Goal: Transaction & Acquisition: Purchase product/service

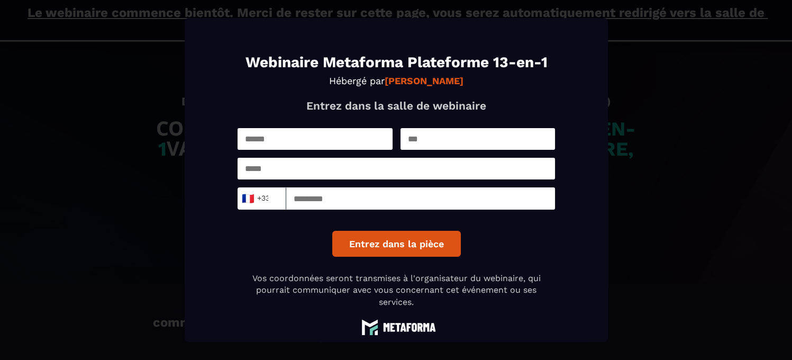
click at [301, 136] on input "Modal window" at bounding box center [315, 139] width 155 height 22
type input "****"
type input "**"
click at [300, 169] on input "Modal window" at bounding box center [397, 169] width 318 height 22
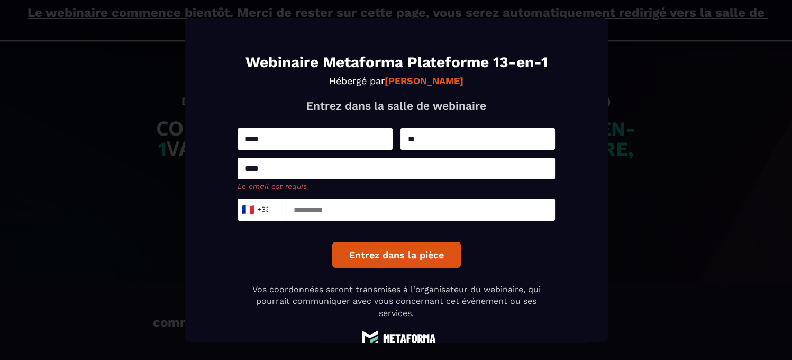
type input "**********"
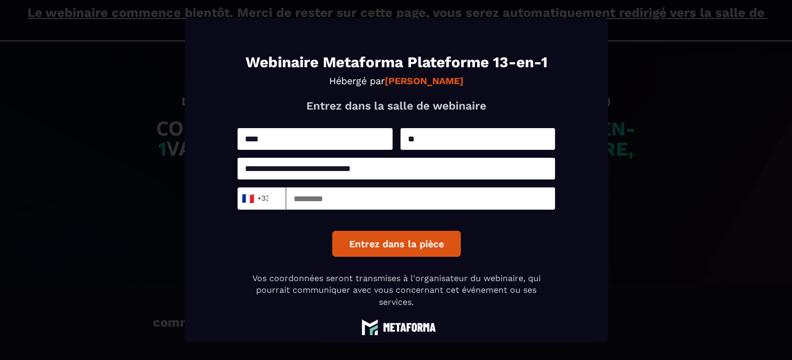
click at [339, 204] on input "Modal window" at bounding box center [420, 198] width 269 height 22
type input "*********"
click at [439, 241] on button "Entrez dans la pièce" at bounding box center [396, 244] width 129 height 26
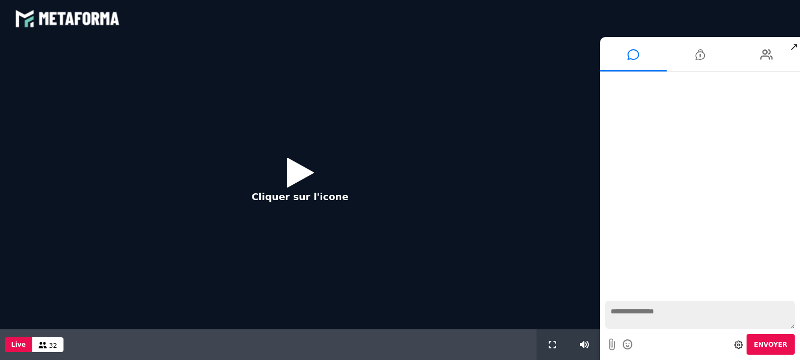
click at [285, 159] on button "Cliquer sur l'icone" at bounding box center [300, 183] width 118 height 68
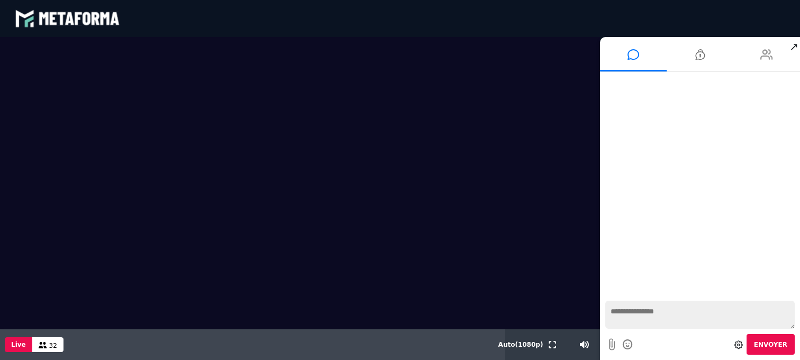
click at [774, 55] on li at bounding box center [767, 54] width 67 height 34
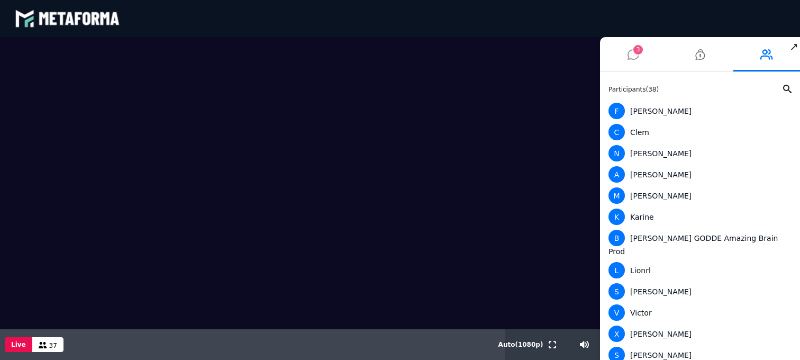
click at [626, 50] on li "3" at bounding box center [633, 54] width 67 height 34
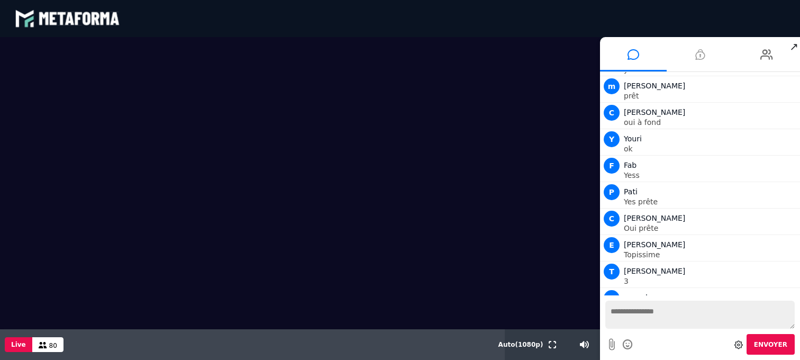
scroll to position [1891, 0]
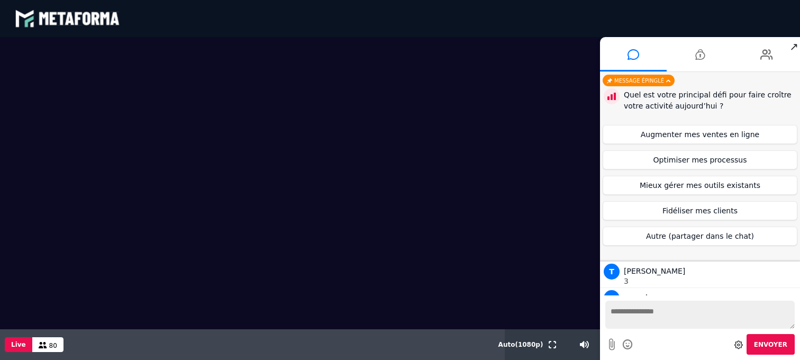
click at [684, 317] on textarea at bounding box center [700, 315] width 189 height 28
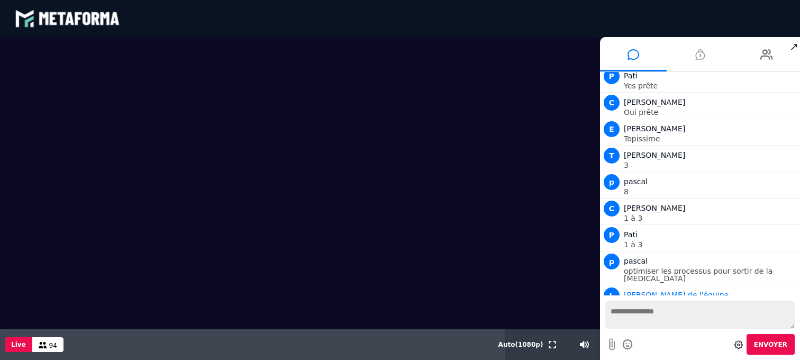
scroll to position [1895, 0]
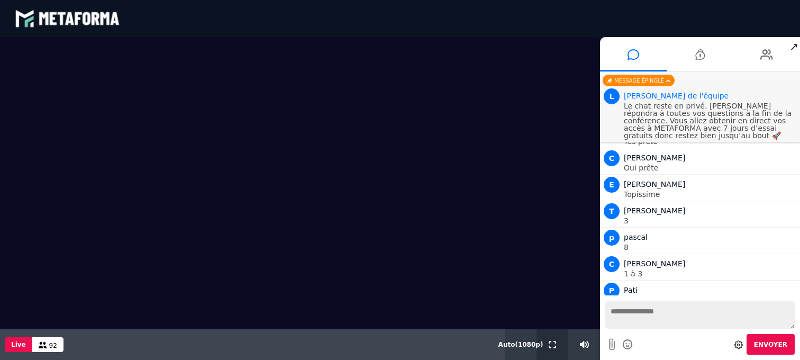
click at [558, 348] on button at bounding box center [553, 344] width 12 height 31
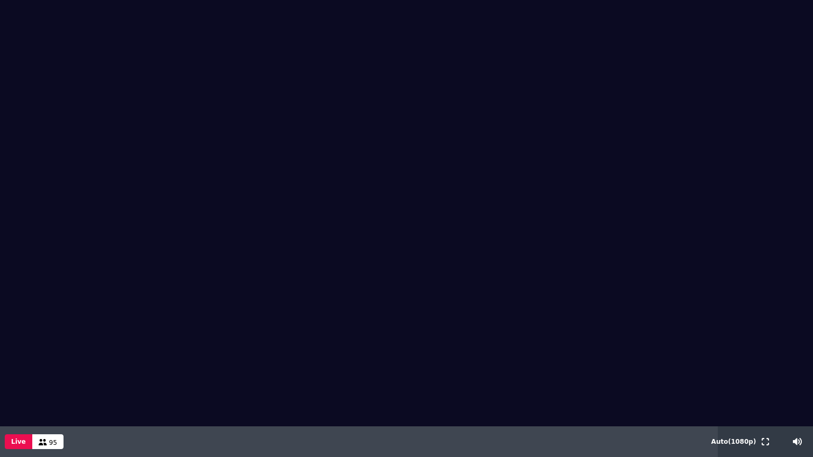
drag, startPoint x: 705, startPoint y: 244, endPoint x: 672, endPoint y: 263, distance: 38.1
drag, startPoint x: 672, startPoint y: 263, endPoint x: 773, endPoint y: 242, distance: 103.1
click at [773, 242] on video at bounding box center [406, 184] width 813 height 368
click at [769, 359] on button at bounding box center [766, 442] width 12 height 31
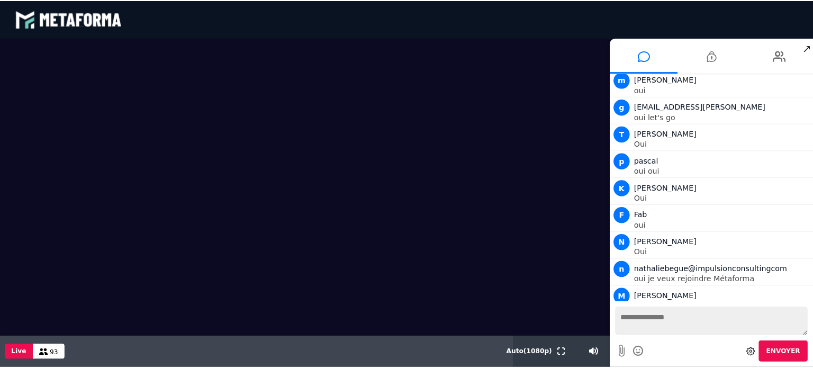
scroll to position [2952, 0]
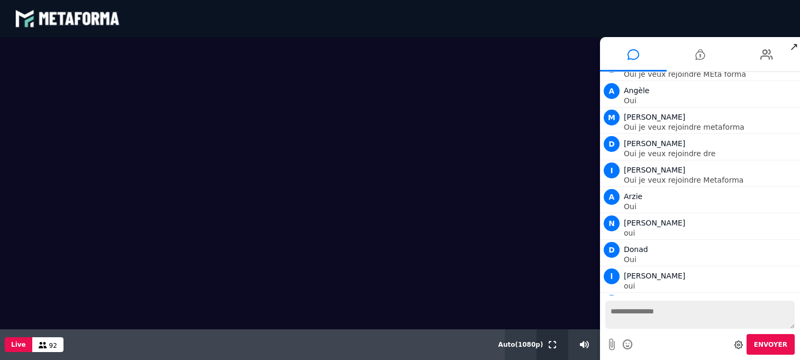
drag, startPoint x: 551, startPoint y: 346, endPoint x: 555, endPoint y: 414, distance: 68.4
click at [551, 346] on icon at bounding box center [552, 344] width 7 height 7
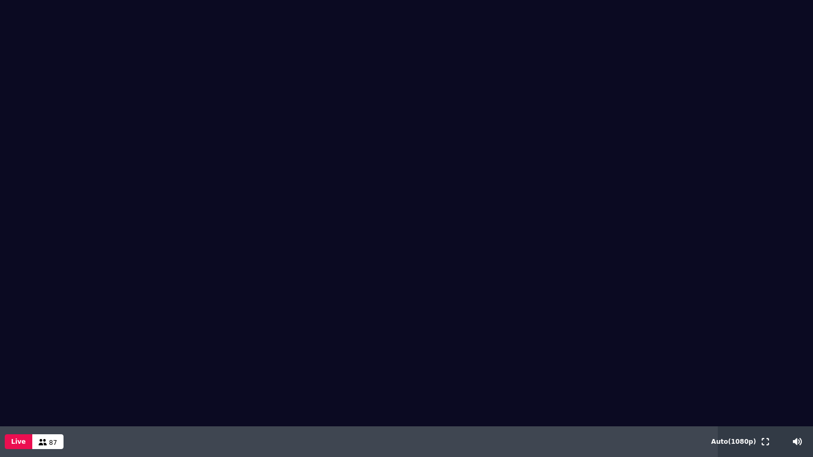
click at [438, 359] on div "Live 87" at bounding box center [359, 442] width 718 height 31
click at [756, 359] on div at bounding box center [765, 442] width 32 height 31
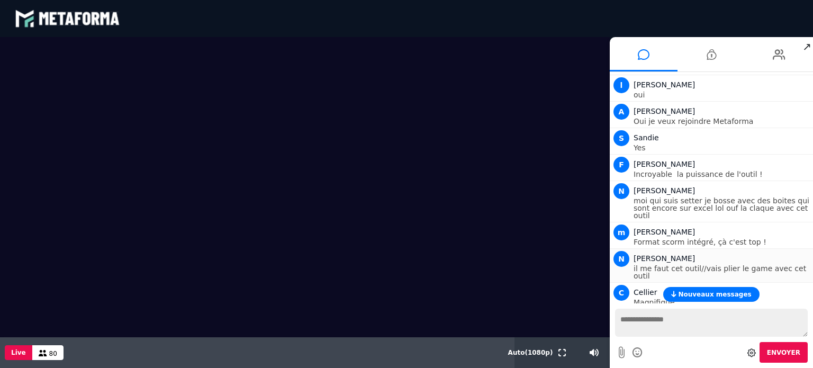
scroll to position [3294, 0]
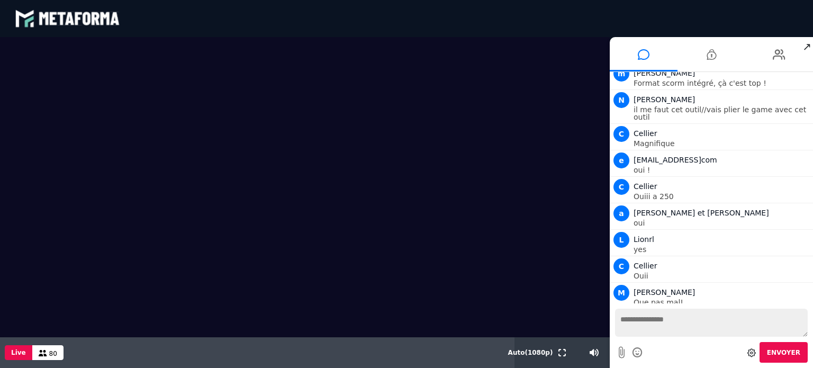
click at [658, 321] on textarea at bounding box center [711, 323] width 193 height 28
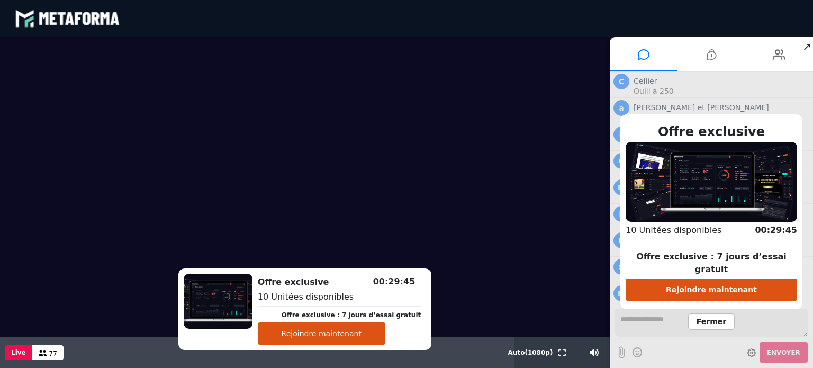
scroll to position [3505, 0]
click at [706, 283] on button "Rejoindre maintenant" at bounding box center [711, 289] width 171 height 22
click at [718, 287] on button "Rejoindre maintenant" at bounding box center [711, 289] width 171 height 22
click at [736, 285] on button "Rejoindre maintenant" at bounding box center [711, 289] width 171 height 22
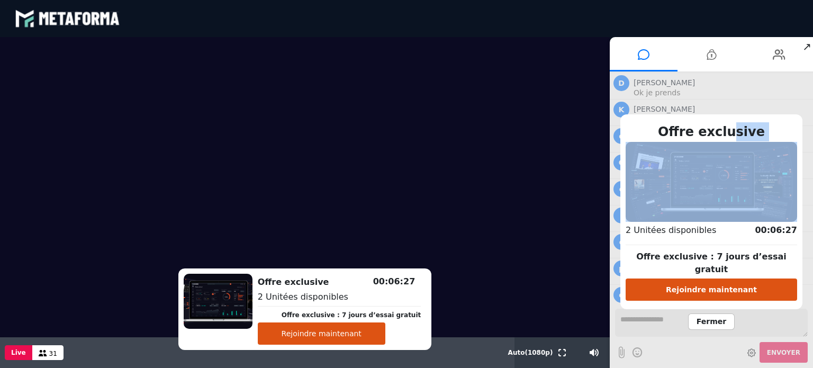
drag, startPoint x: 732, startPoint y: 130, endPoint x: 734, endPoint y: 153, distance: 22.8
click at [734, 153] on div "Offre exclusive Offre exclusive : 7 jours d’essai gratuit Rejoindre maintenant …" at bounding box center [711, 211] width 182 height 194
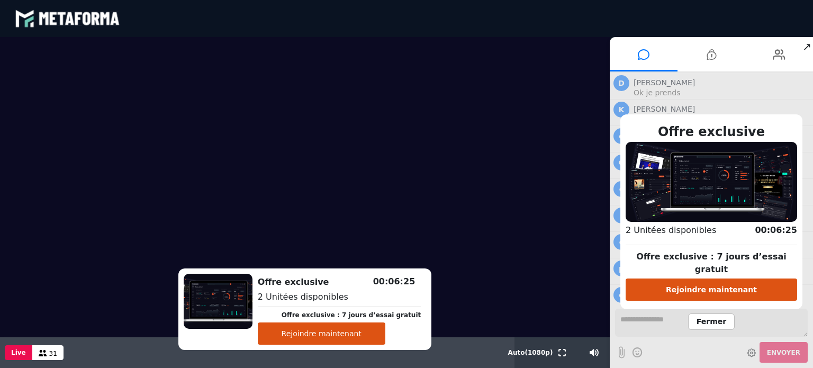
click at [718, 314] on span "Fermer" at bounding box center [711, 321] width 47 height 16
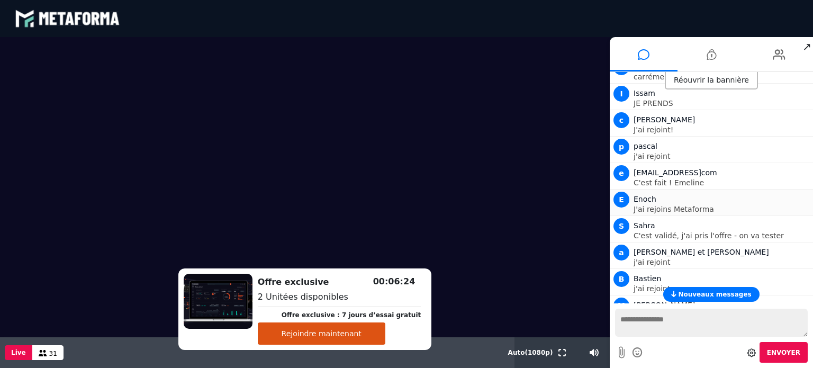
scroll to position [3795, 0]
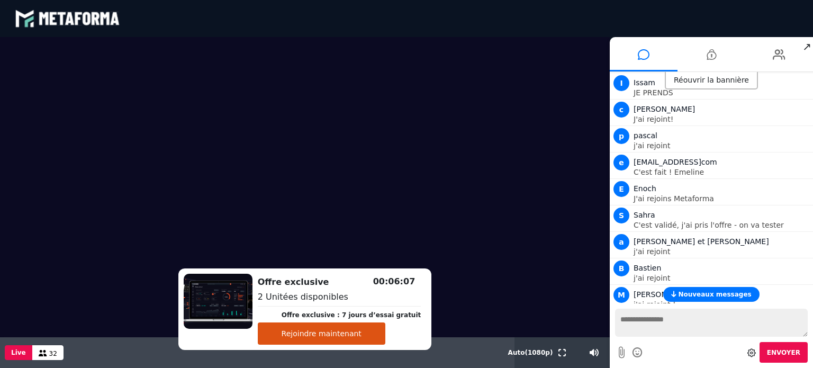
click at [718, 291] on span "Nouveaux messages" at bounding box center [714, 294] width 73 height 7
click at [715, 326] on textarea at bounding box center [711, 323] width 193 height 28
click at [774, 55] on icon at bounding box center [779, 54] width 13 height 26
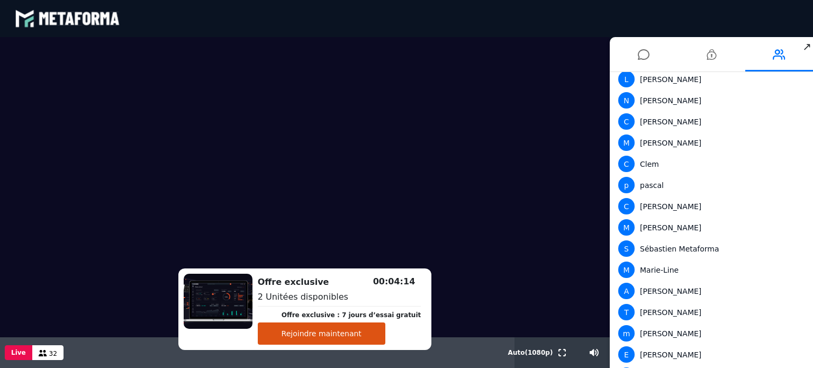
scroll to position [655, 0]
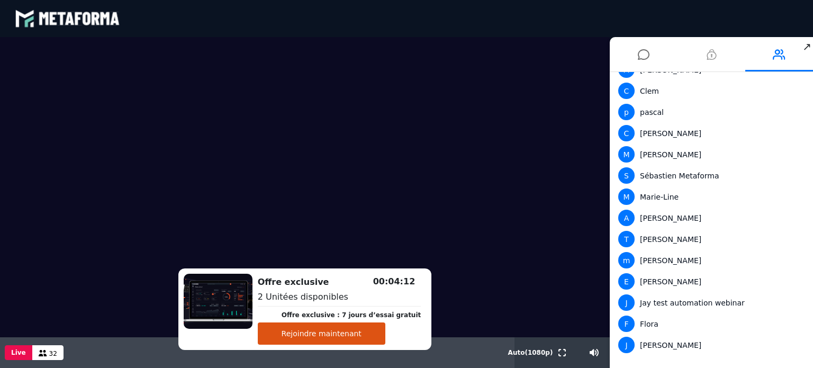
click at [700, 57] on li at bounding box center [712, 54] width 68 height 34
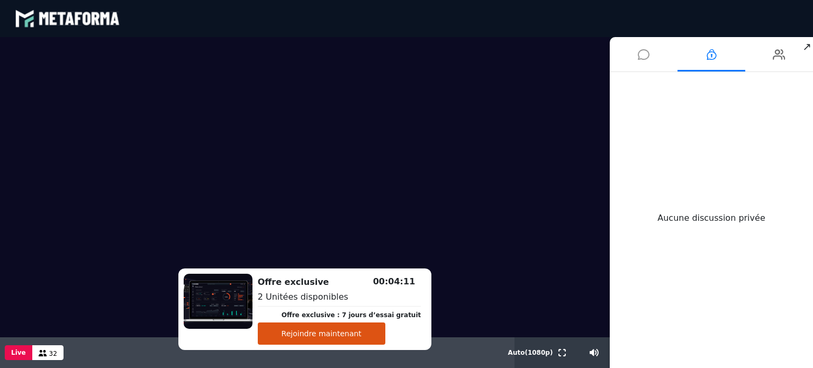
click at [647, 50] on icon at bounding box center [644, 54] width 12 height 26
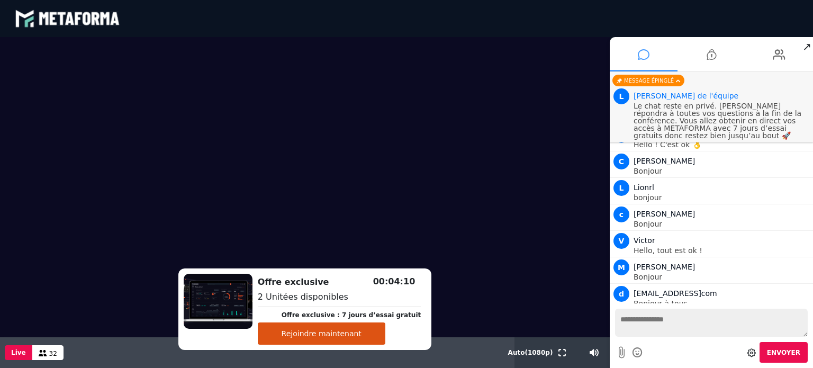
scroll to position [3739, 0]
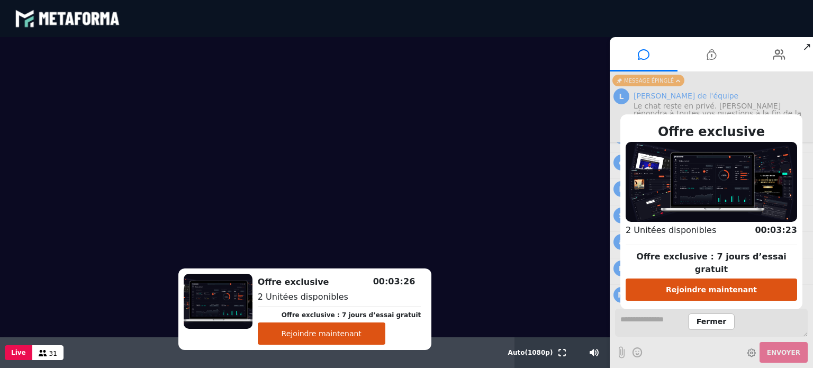
click at [315, 330] on button "Rejoindre maintenant" at bounding box center [322, 333] width 128 height 22
click at [337, 332] on button "Rejoindre maintenant" at bounding box center [322, 333] width 128 height 22
click at [715, 317] on span "Fermer" at bounding box center [711, 321] width 47 height 16
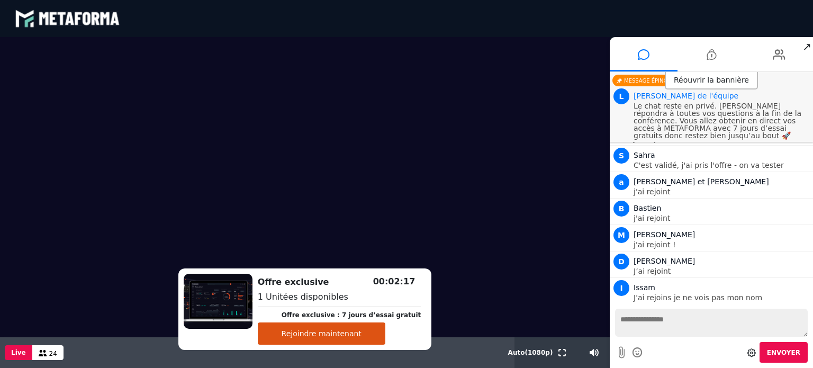
click at [349, 330] on button "Rejoindre maintenant" at bounding box center [322, 333] width 128 height 22
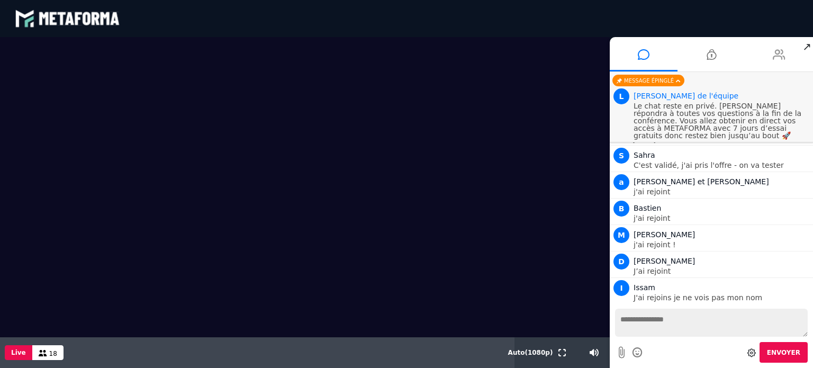
click at [781, 51] on icon at bounding box center [779, 54] width 13 height 26
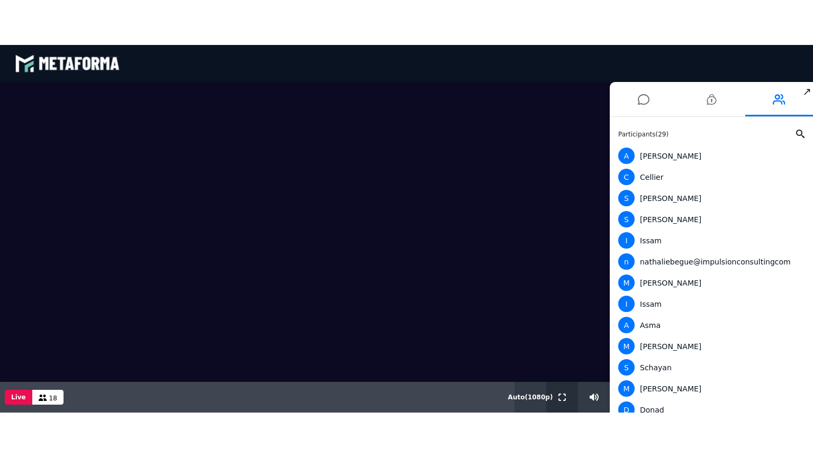
drag, startPoint x: 564, startPoint y: 401, endPoint x: 564, endPoint y: 465, distance: 64.0
click at [564, 359] on button at bounding box center [562, 397] width 12 height 31
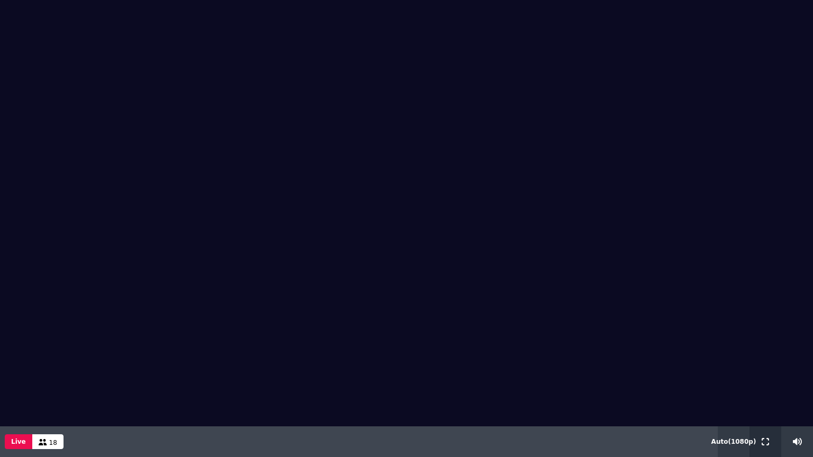
click at [765, 359] on icon at bounding box center [765, 441] width 7 height 7
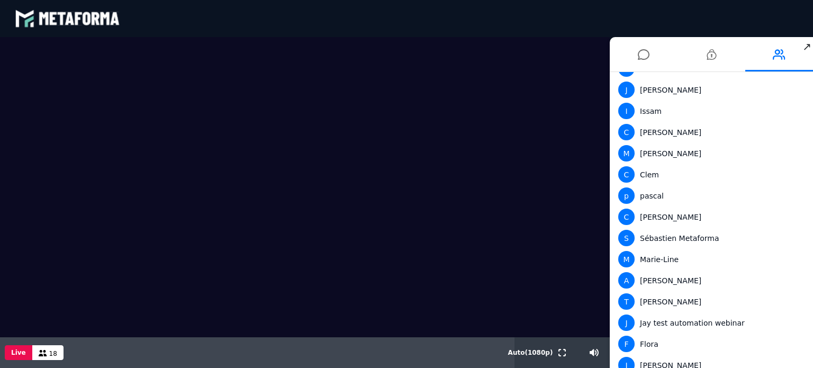
scroll to position [359, 0]
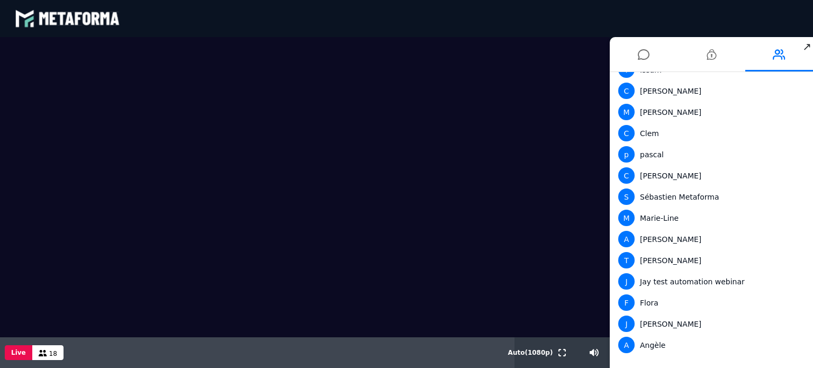
click at [344, 359] on div "Live 18" at bounding box center [257, 352] width 514 height 31
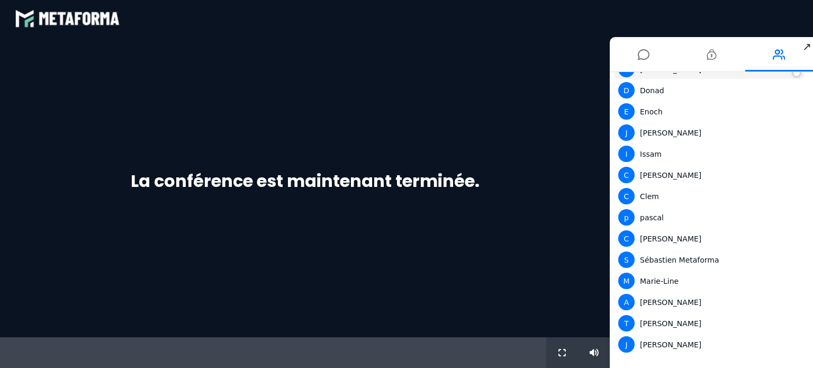
scroll to position [254, 0]
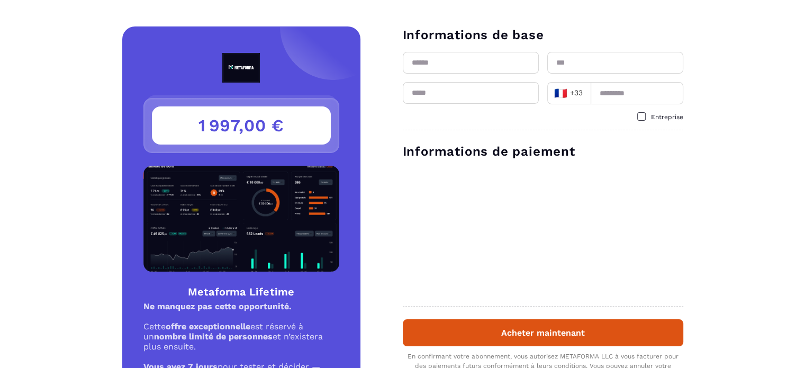
scroll to position [177, 0]
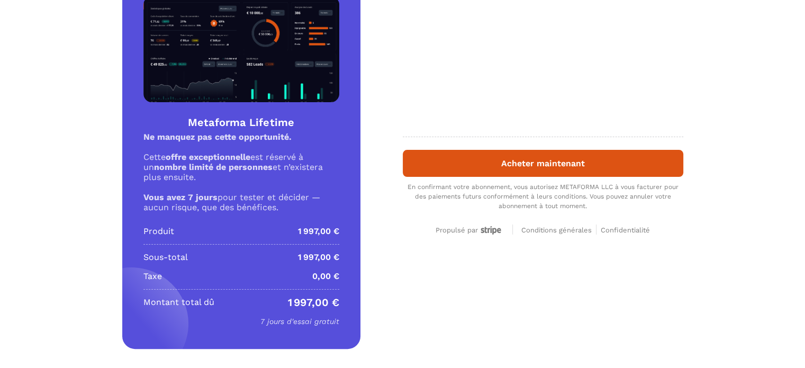
scroll to position [177, 0]
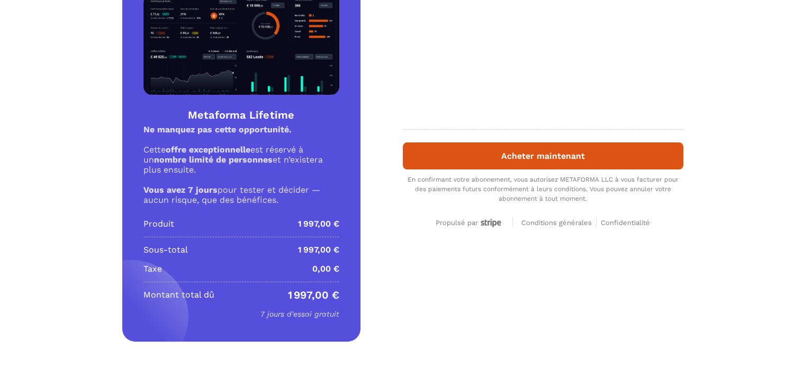
click at [68, 156] on div "Détails Metaforma Lifetime Prix 1 997,00 € 1 997,00 € Metaforma Lifetime Ne man…" at bounding box center [402, 96] width 805 height 492
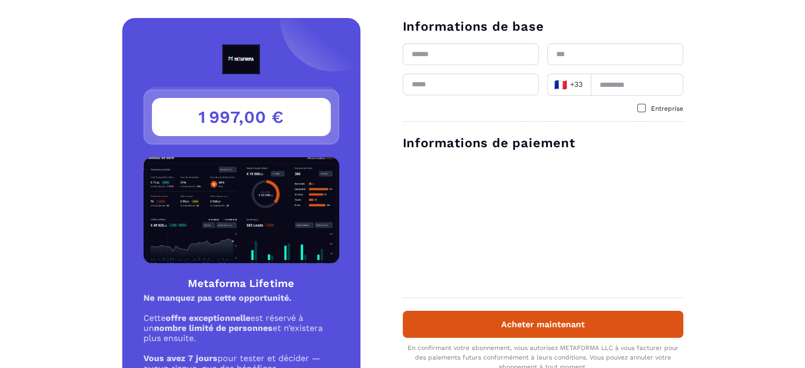
scroll to position [0, 0]
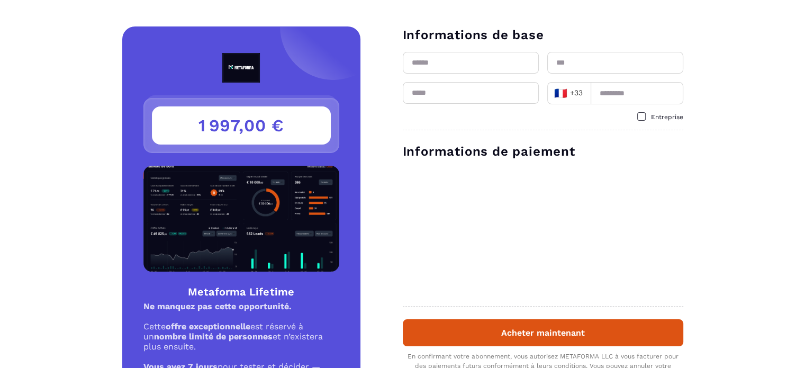
click at [482, 61] on input "text" at bounding box center [471, 63] width 136 height 22
type input "********"
type input "*****"
click at [468, 92] on input "email" at bounding box center [471, 93] width 136 height 22
